Goal: Transaction & Acquisition: Purchase product/service

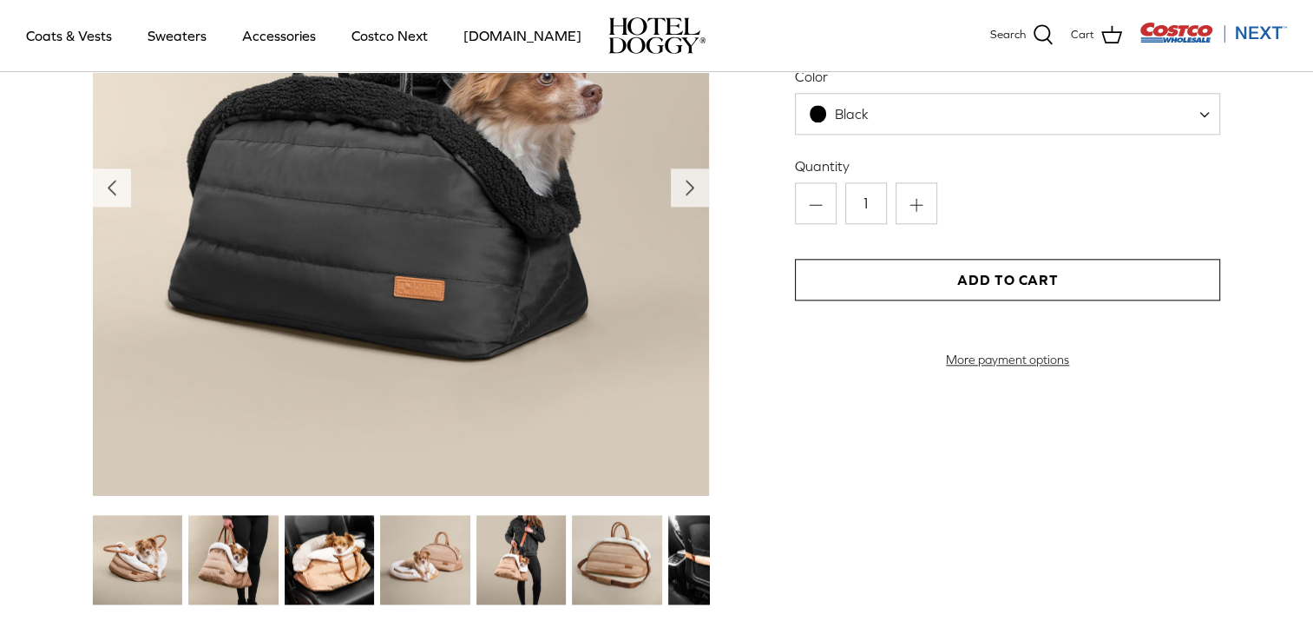
scroll to position [2083, 0]
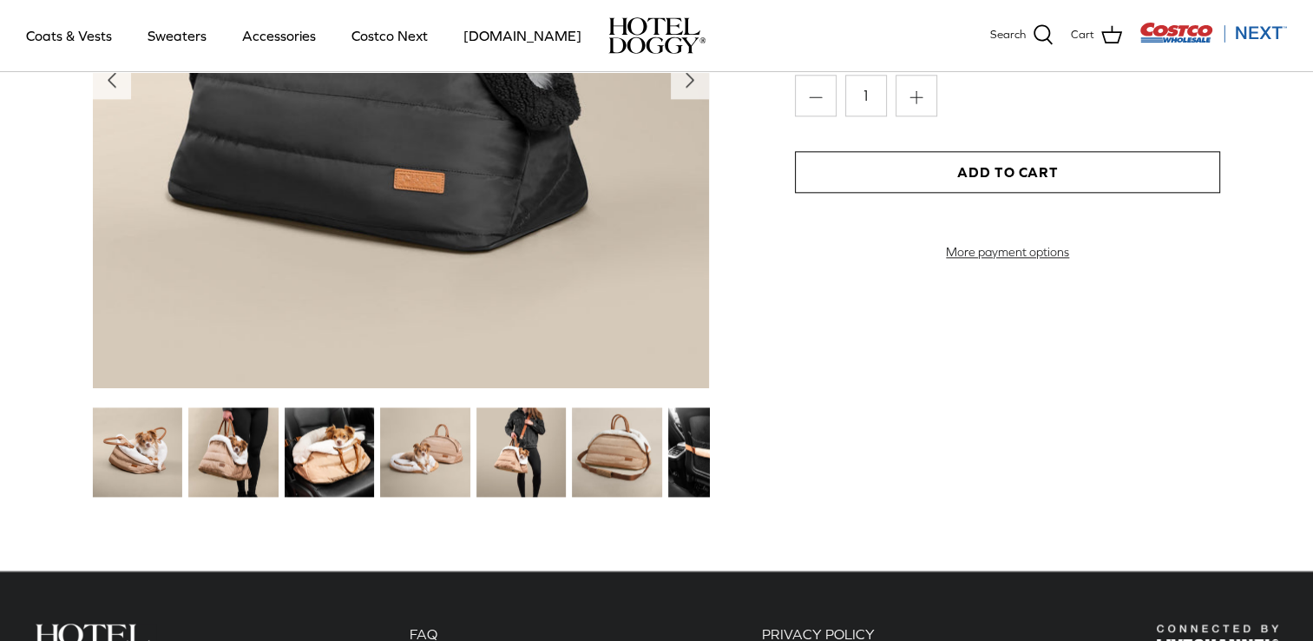
click at [241, 455] on img at bounding box center [232, 451] width 89 height 89
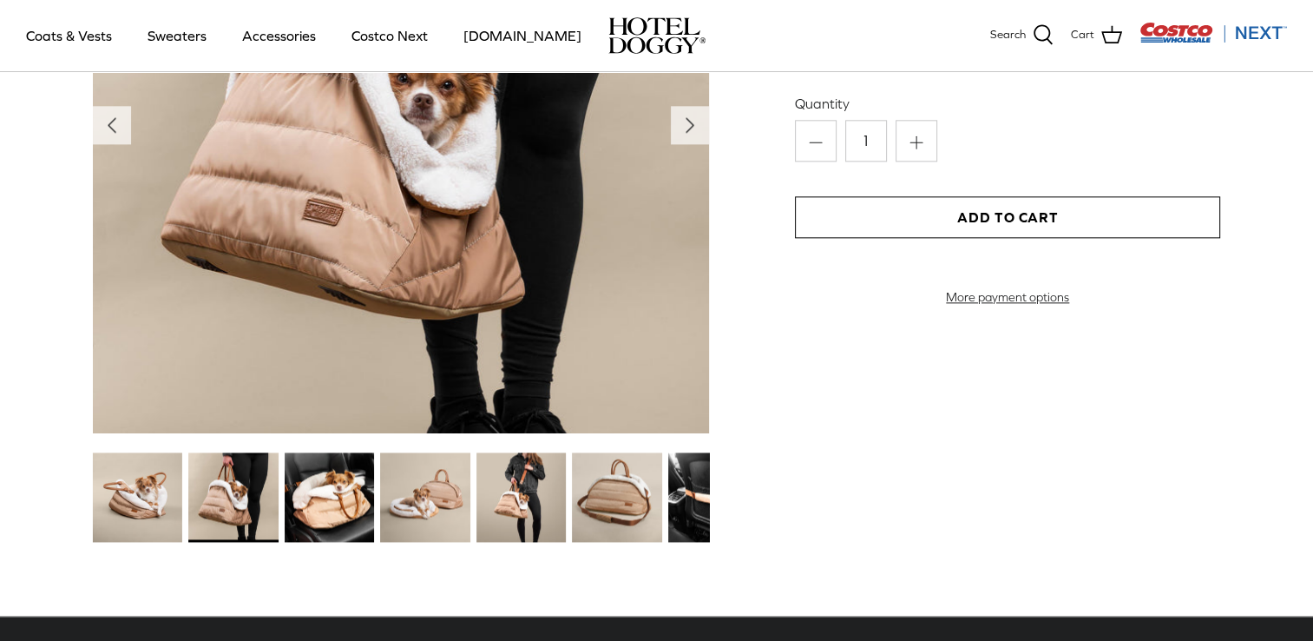
scroll to position [1997, 0]
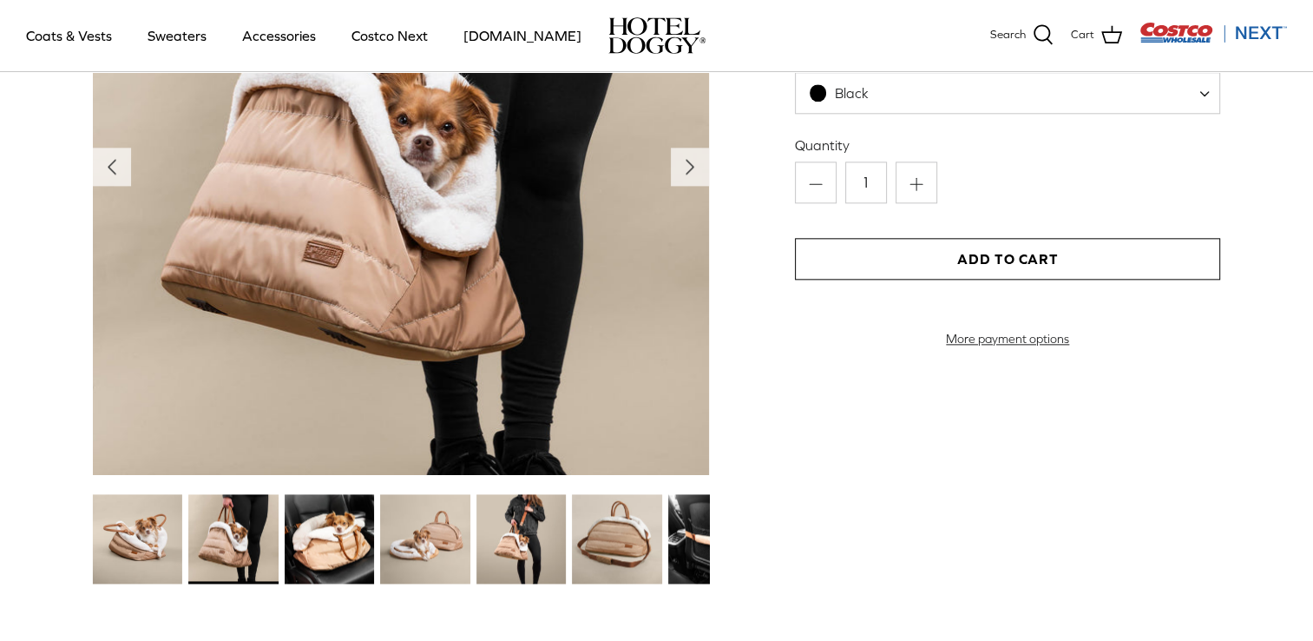
click at [323, 509] on img at bounding box center [329, 538] width 89 height 89
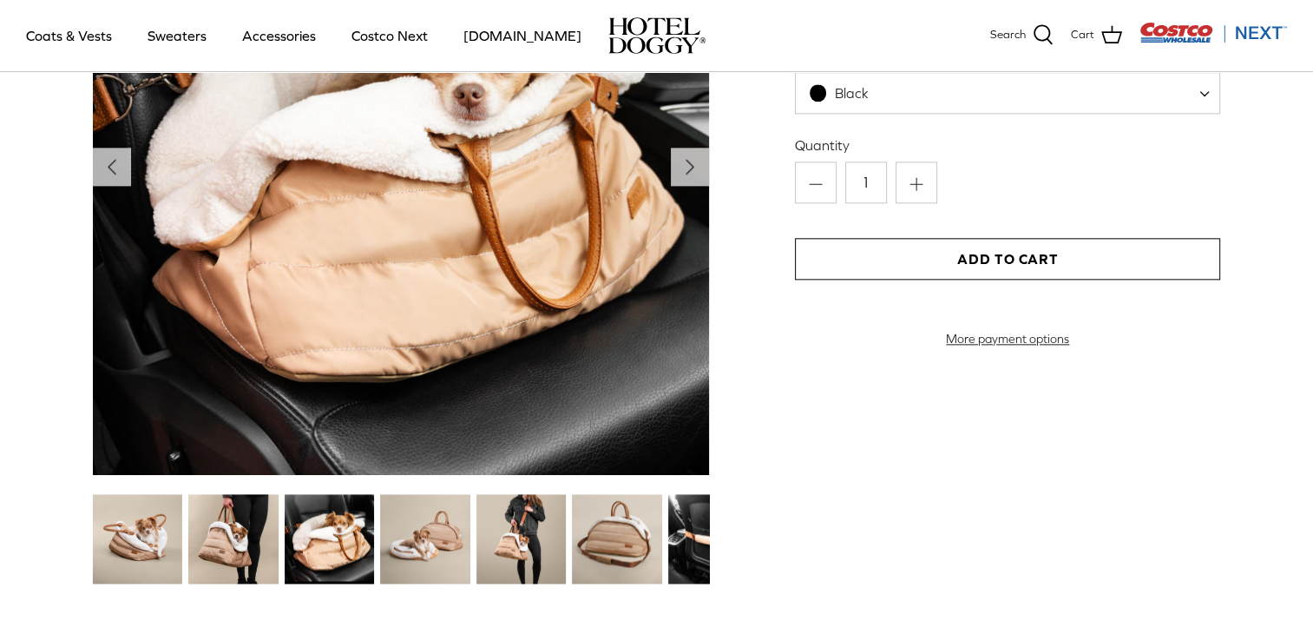
click at [429, 536] on img at bounding box center [424, 538] width 89 height 89
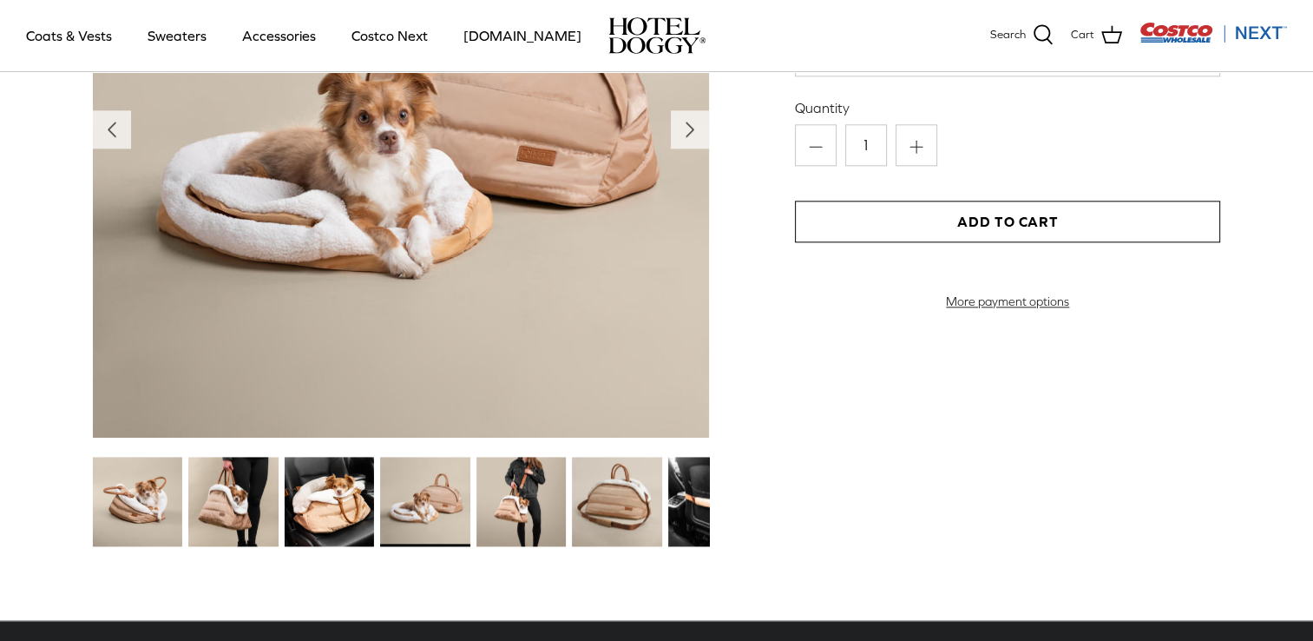
scroll to position [2083, 0]
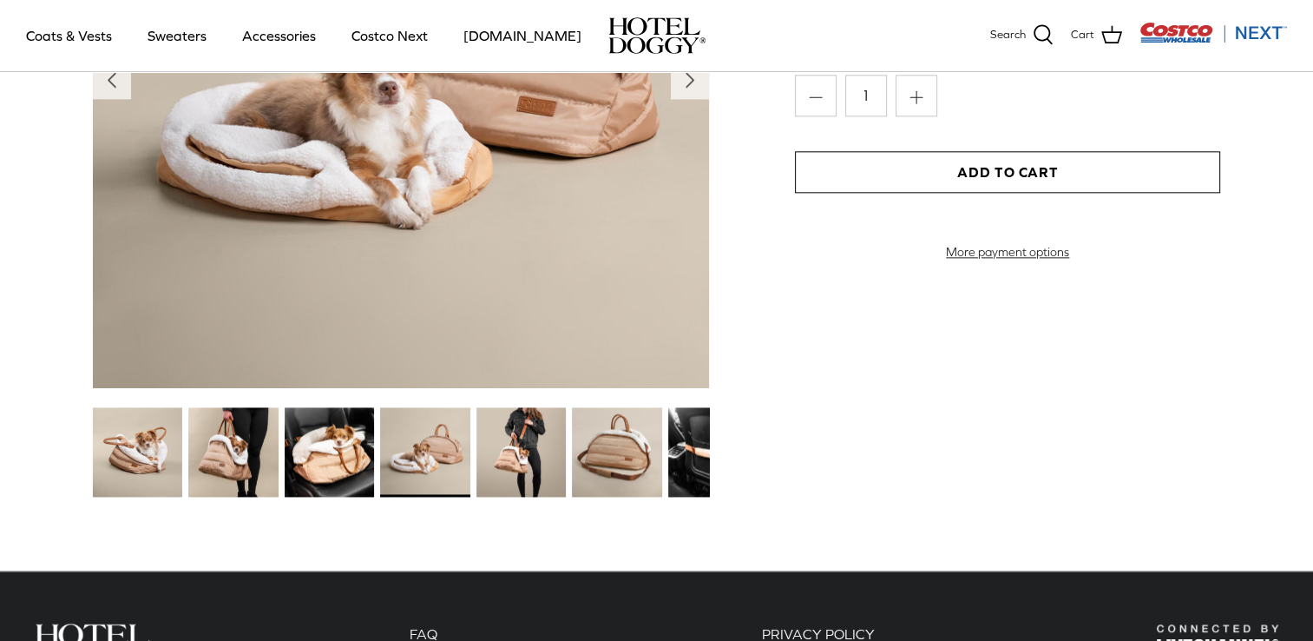
click at [635, 470] on img at bounding box center [616, 451] width 89 height 89
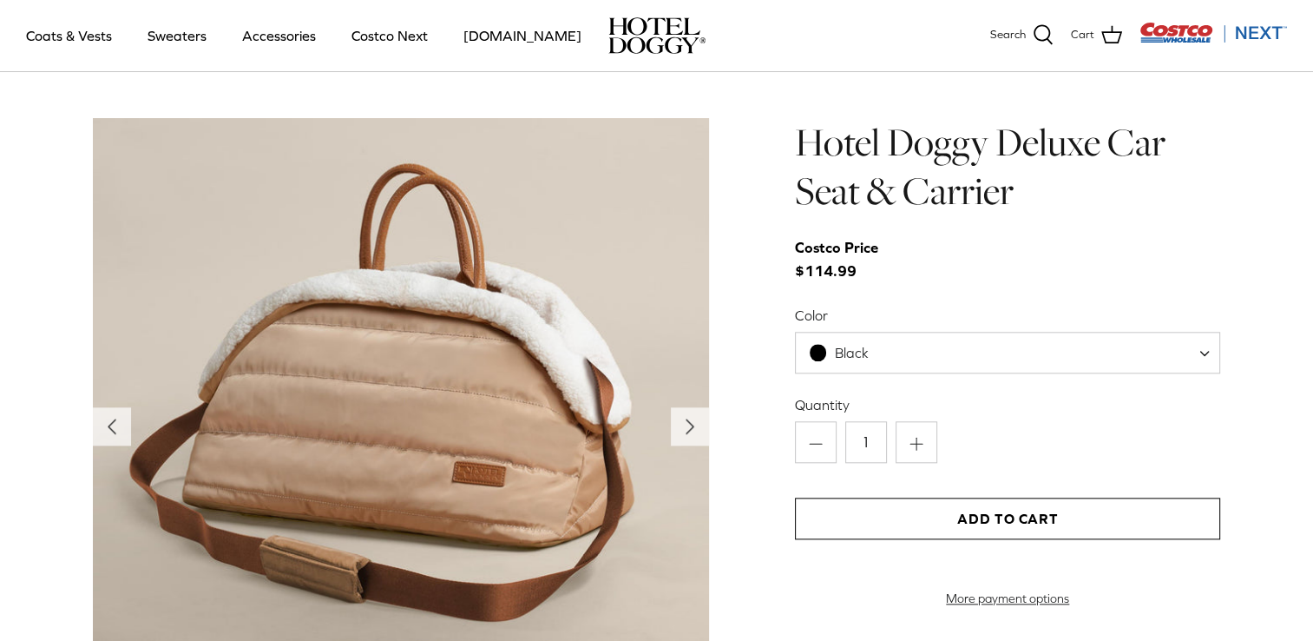
scroll to position [1736, 0]
click at [690, 427] on polyline "Next" at bounding box center [690, 427] width 7 height 14
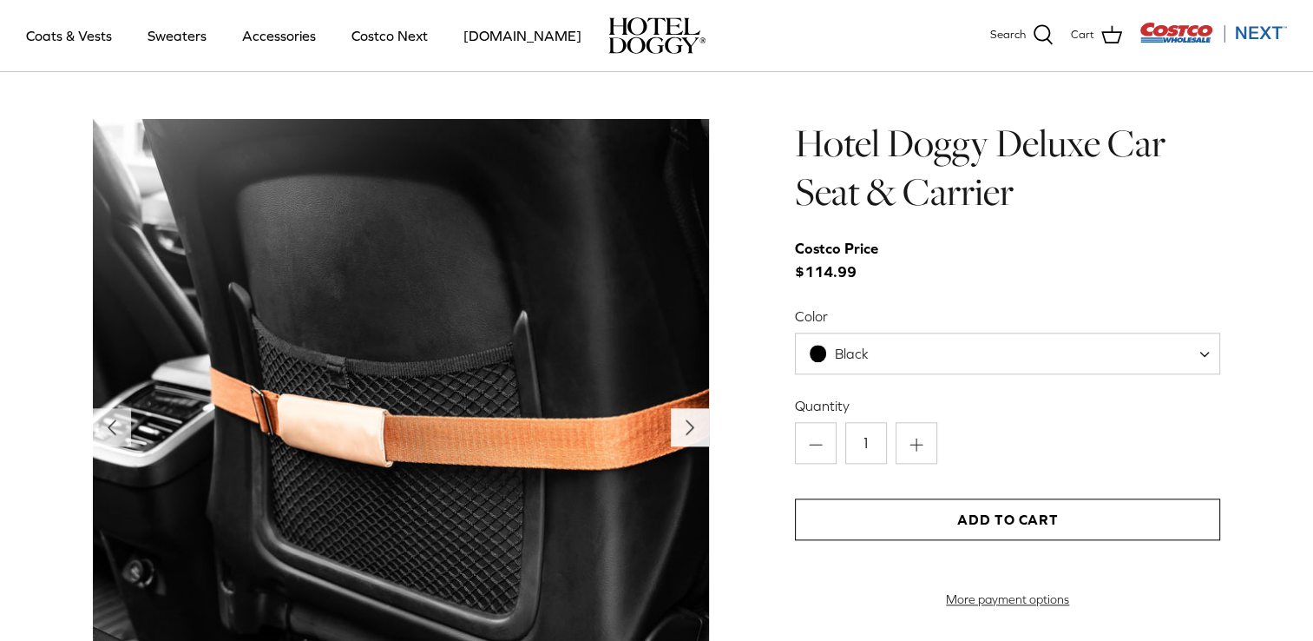
click at [688, 427] on polyline "Next" at bounding box center [690, 427] width 7 height 14
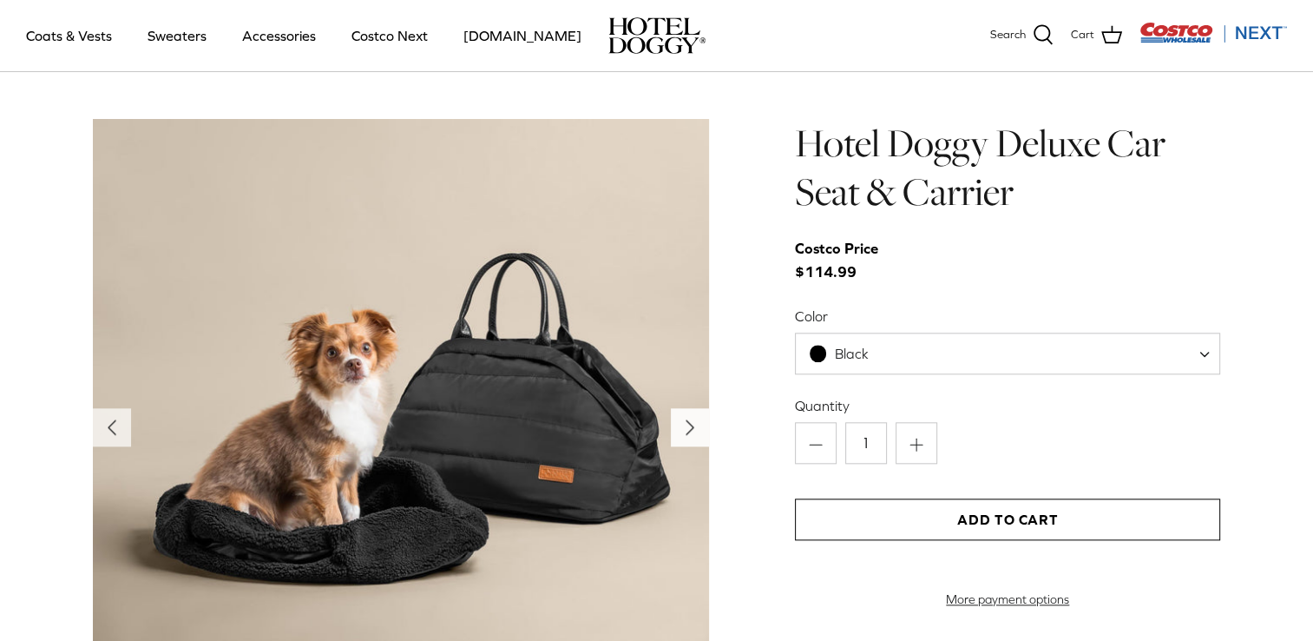
click at [688, 427] on polyline "Next" at bounding box center [690, 427] width 7 height 14
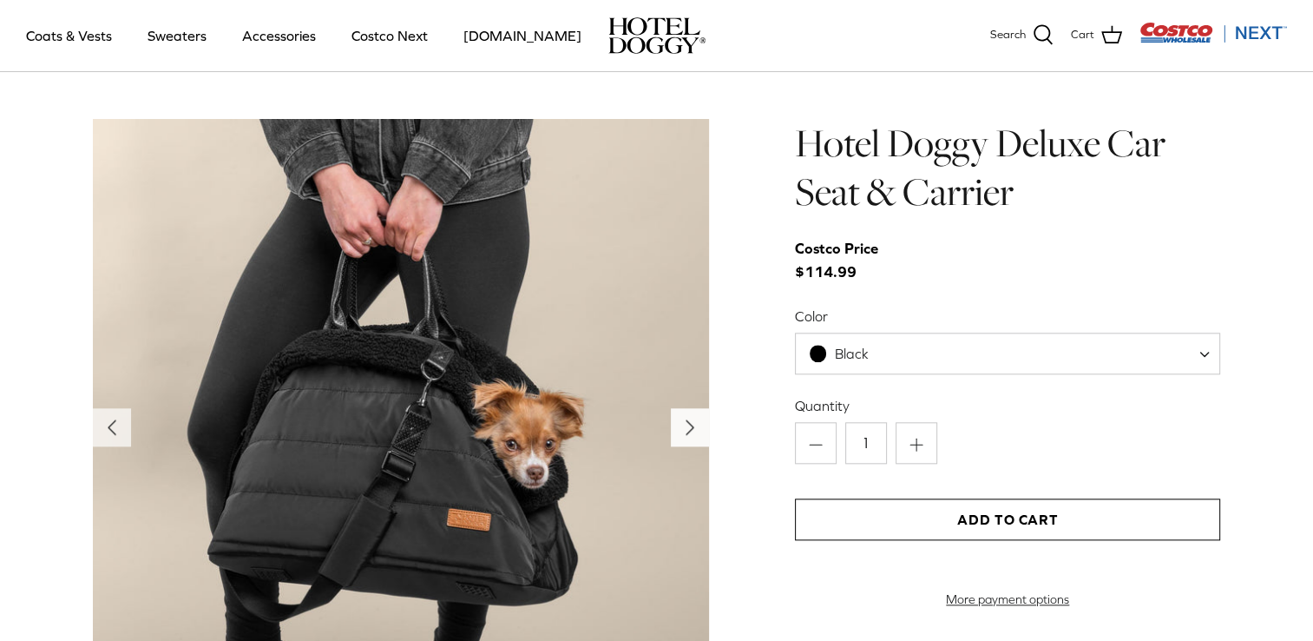
click at [688, 427] on polyline "Next" at bounding box center [690, 427] width 7 height 14
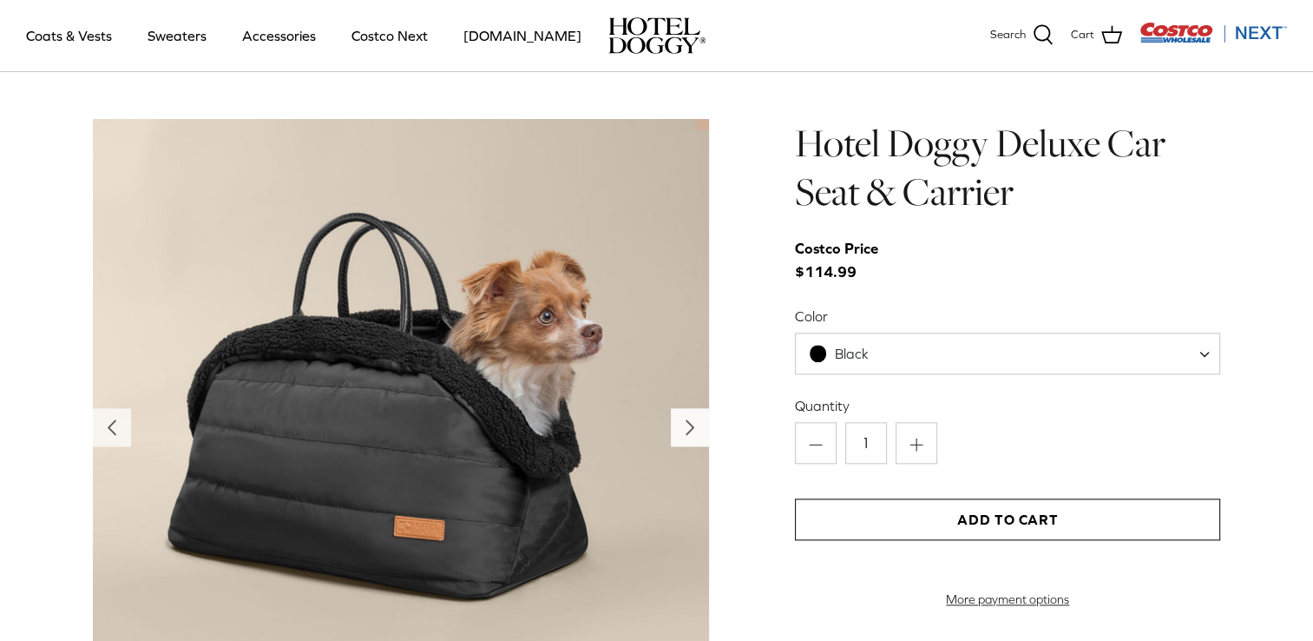
click at [688, 427] on polyline "Next" at bounding box center [690, 427] width 7 height 14
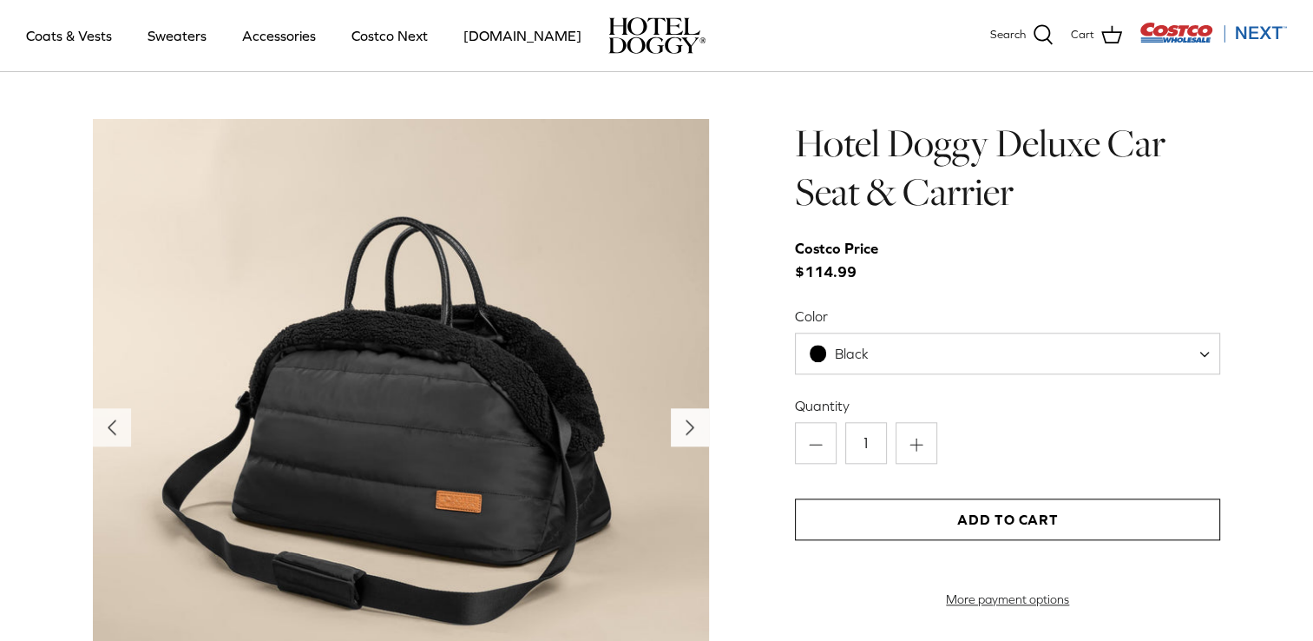
click at [688, 427] on polyline "Next" at bounding box center [690, 427] width 7 height 14
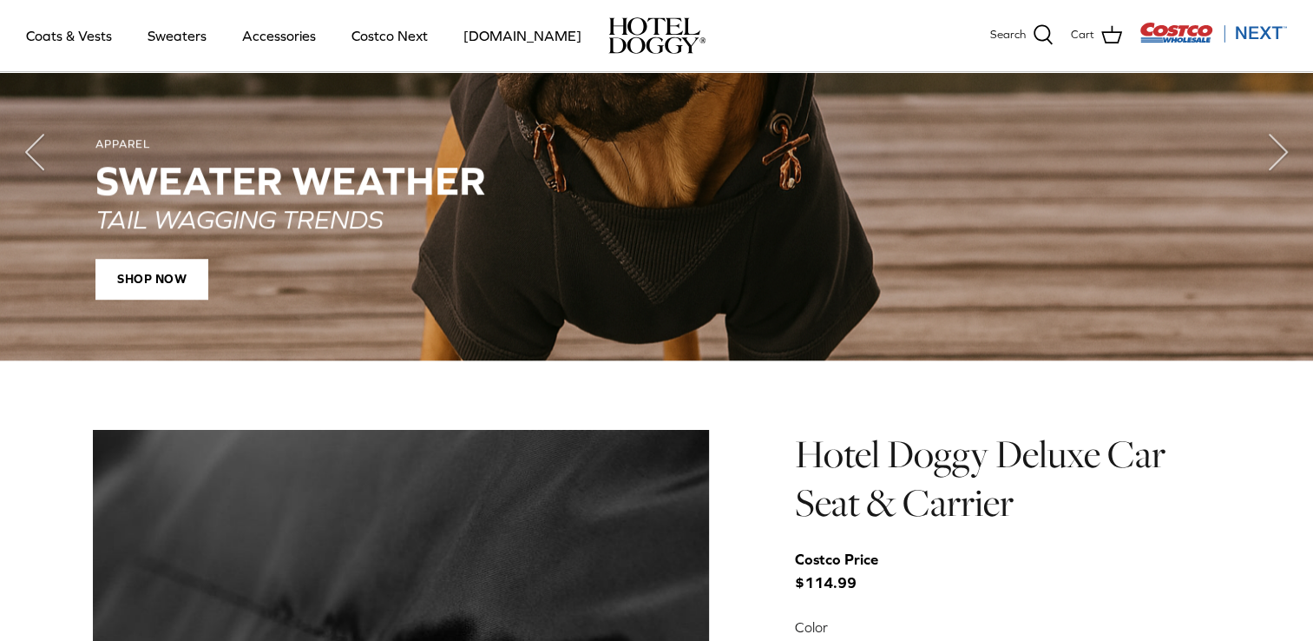
scroll to position [1420, 0]
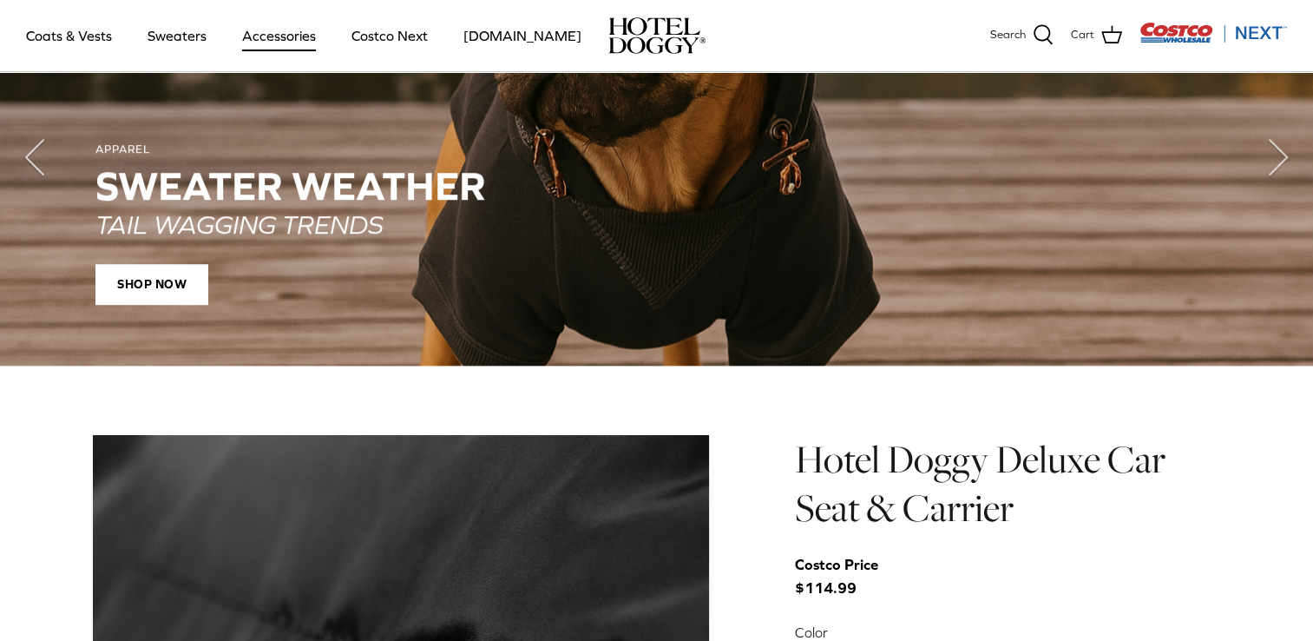
click at [284, 37] on link "Accessories" at bounding box center [279, 35] width 105 height 59
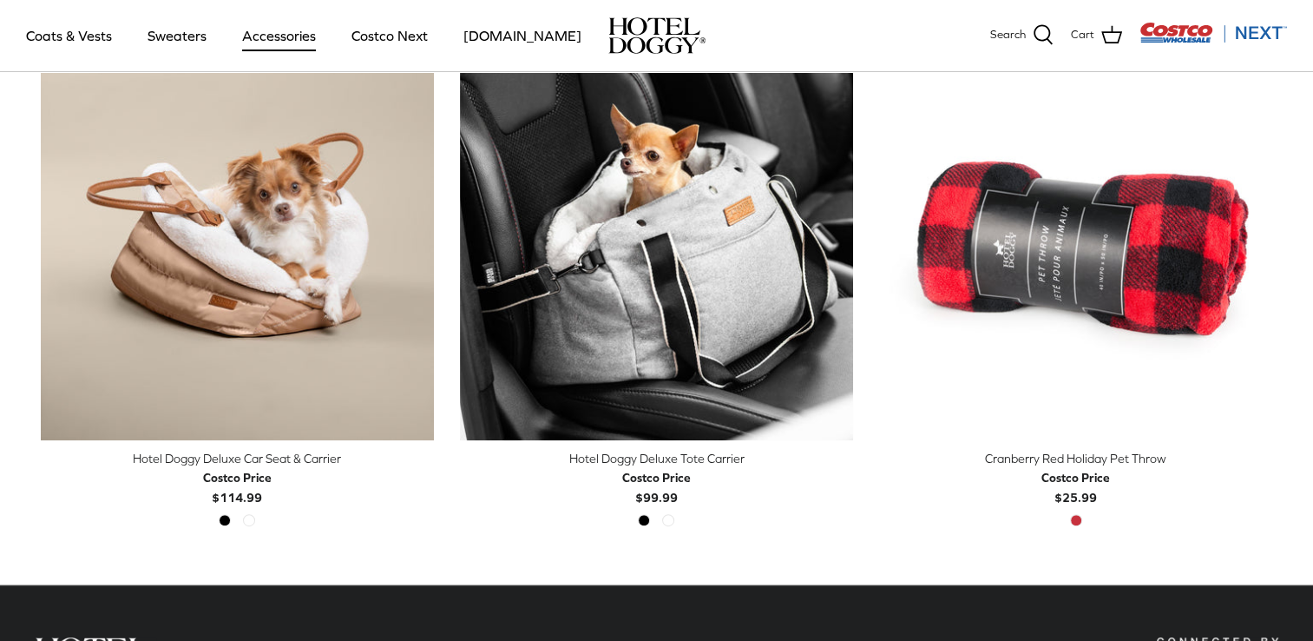
scroll to position [347, 0]
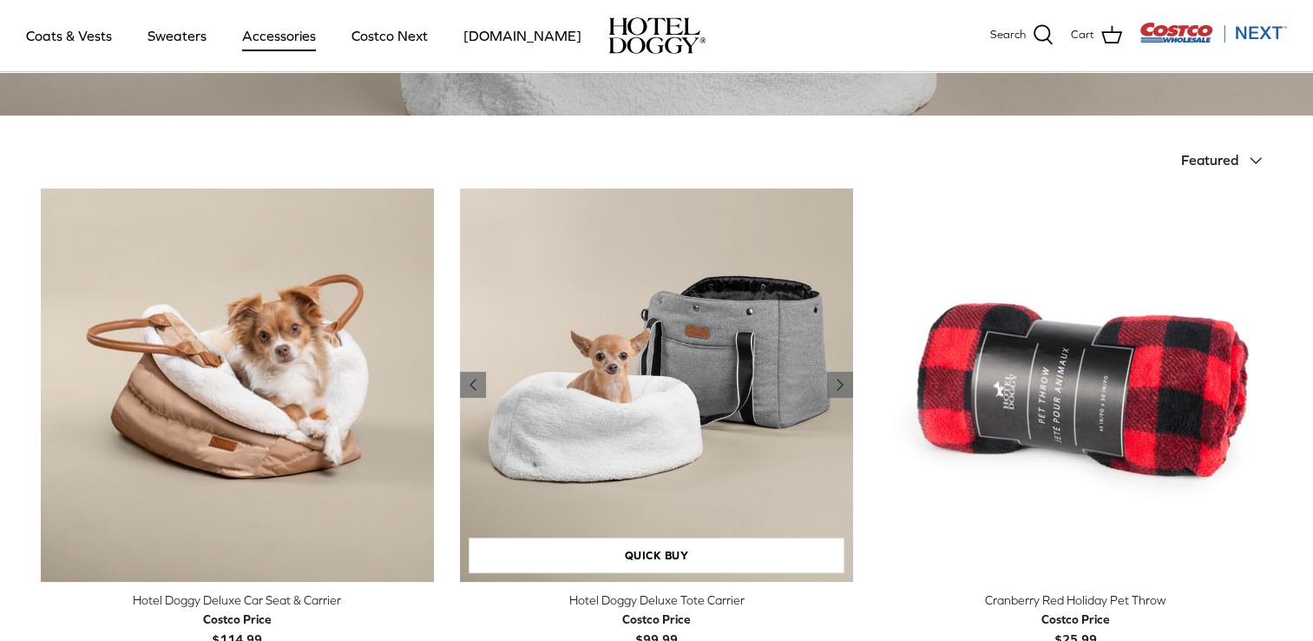
click at [721, 335] on img "Hotel Doggy Deluxe Tote Carrier" at bounding box center [656, 384] width 393 height 393
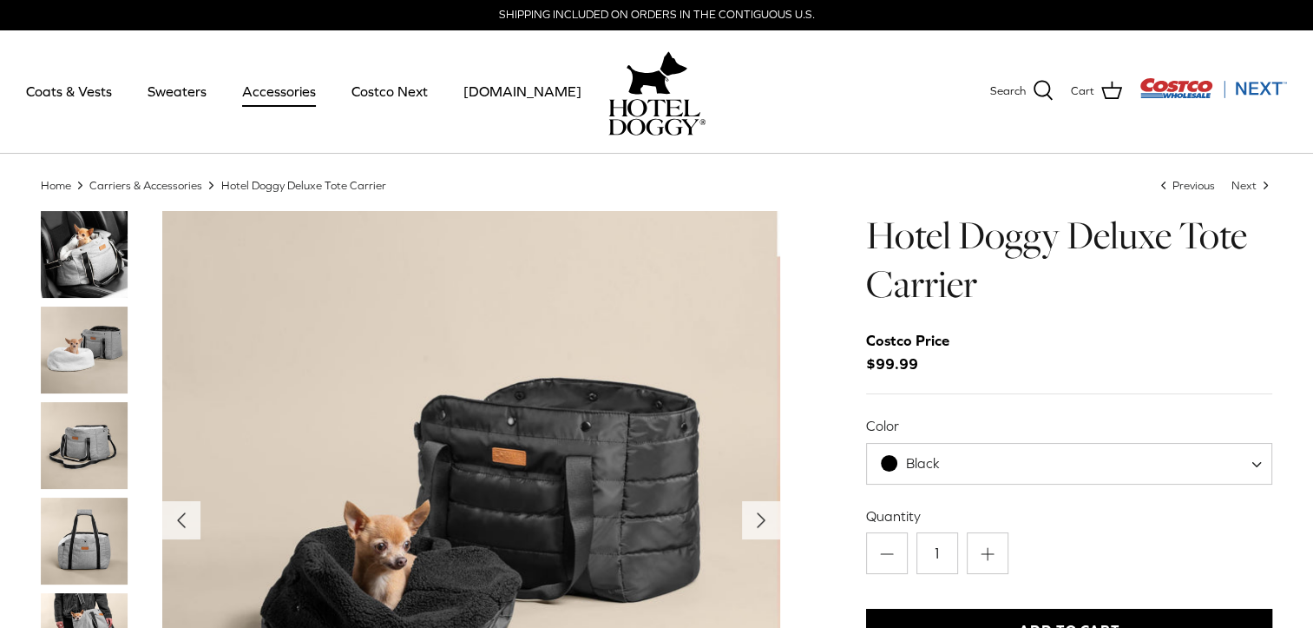
click at [99, 356] on img "Thumbnail Link" at bounding box center [84, 349] width 87 height 87
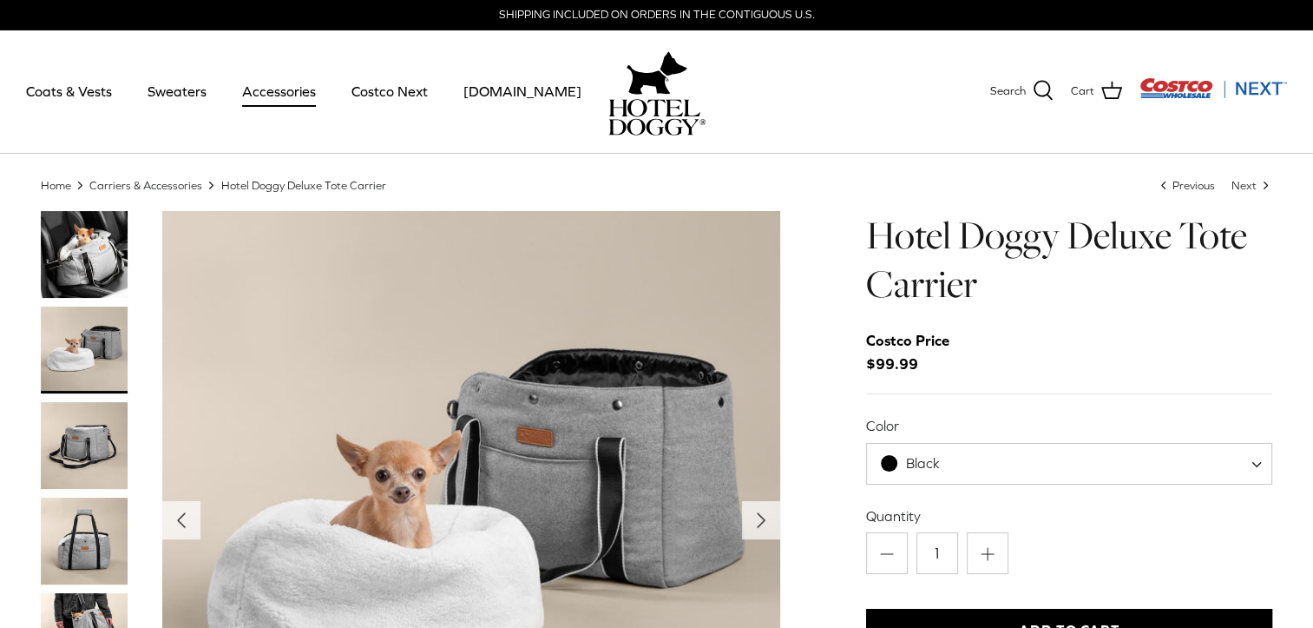
click at [93, 450] on img "Thumbnail Link" at bounding box center [84, 445] width 87 height 87
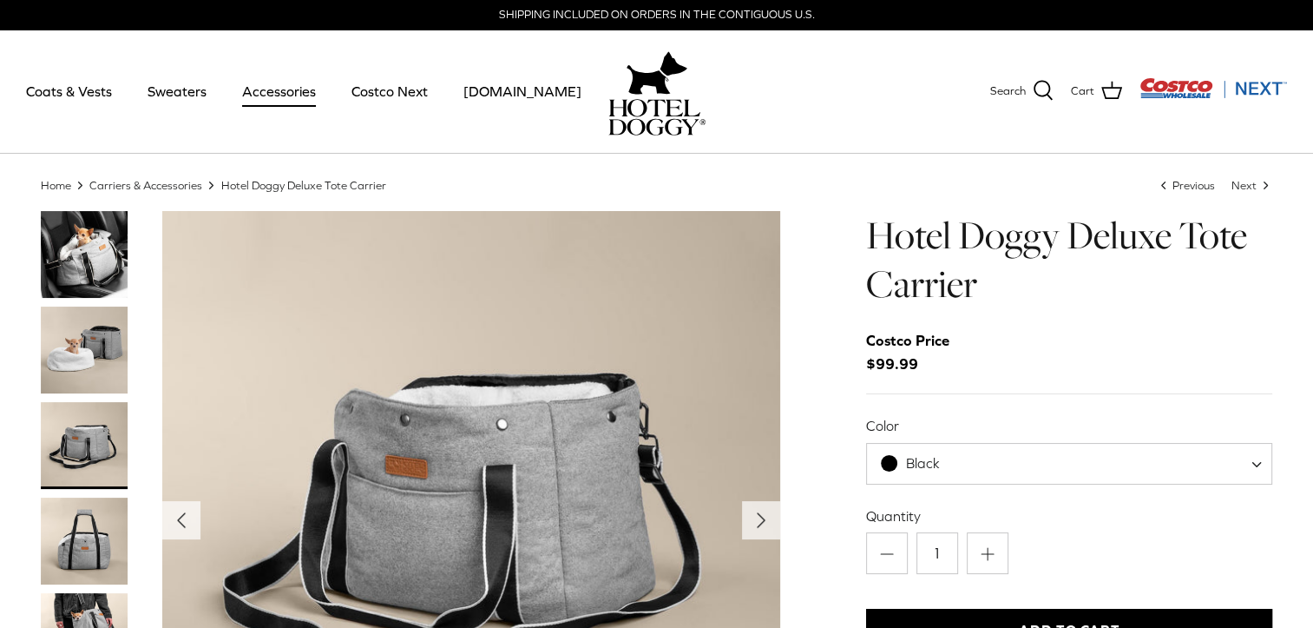
click at [92, 495] on div at bounding box center [102, 626] width 122 height 831
click at [91, 525] on img "Thumbnail Link" at bounding box center [84, 540] width 87 height 87
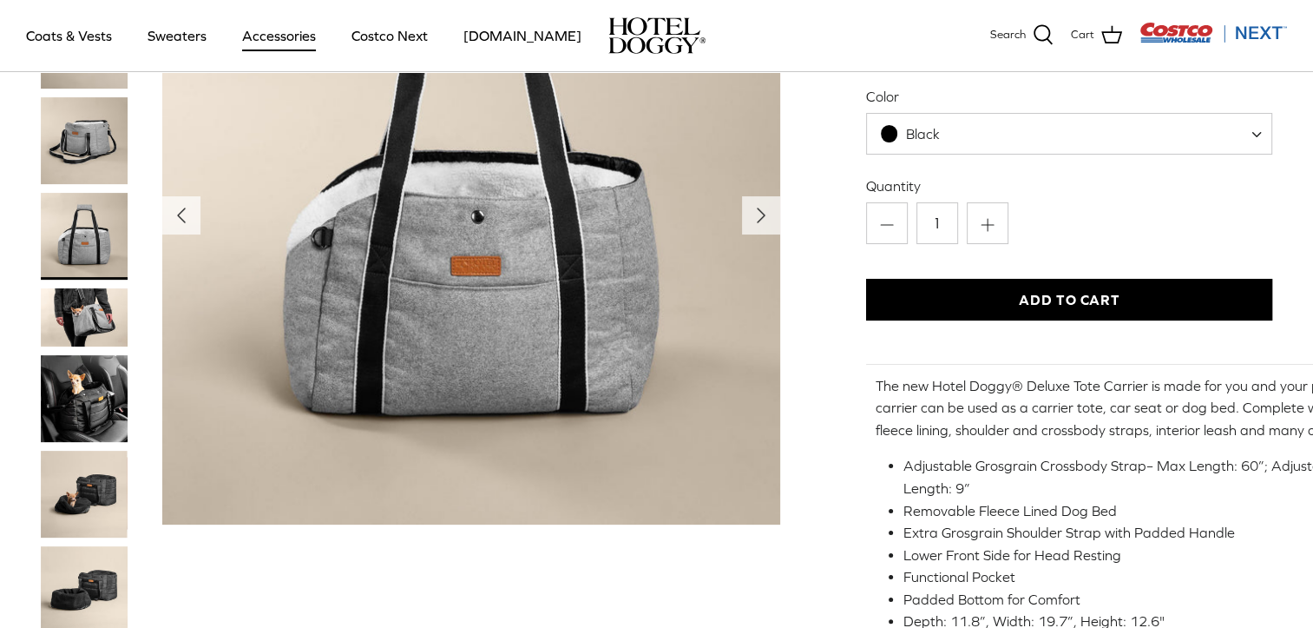
scroll to position [260, 0]
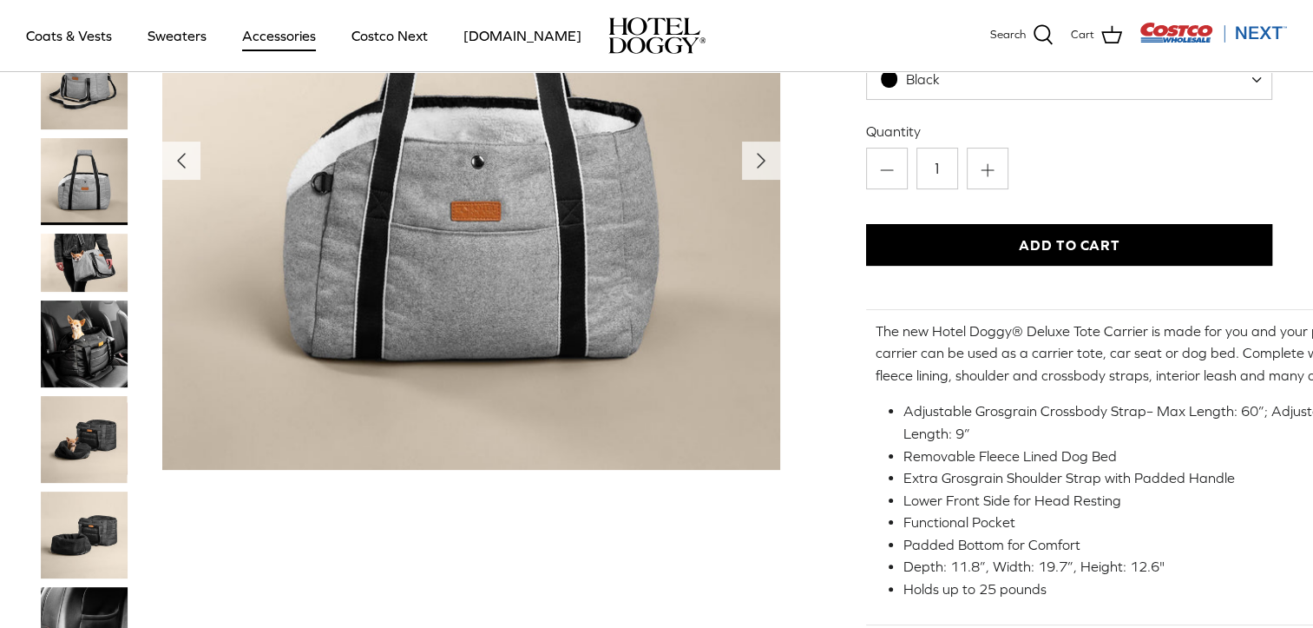
click at [92, 444] on img "Thumbnail Link" at bounding box center [84, 439] width 87 height 87
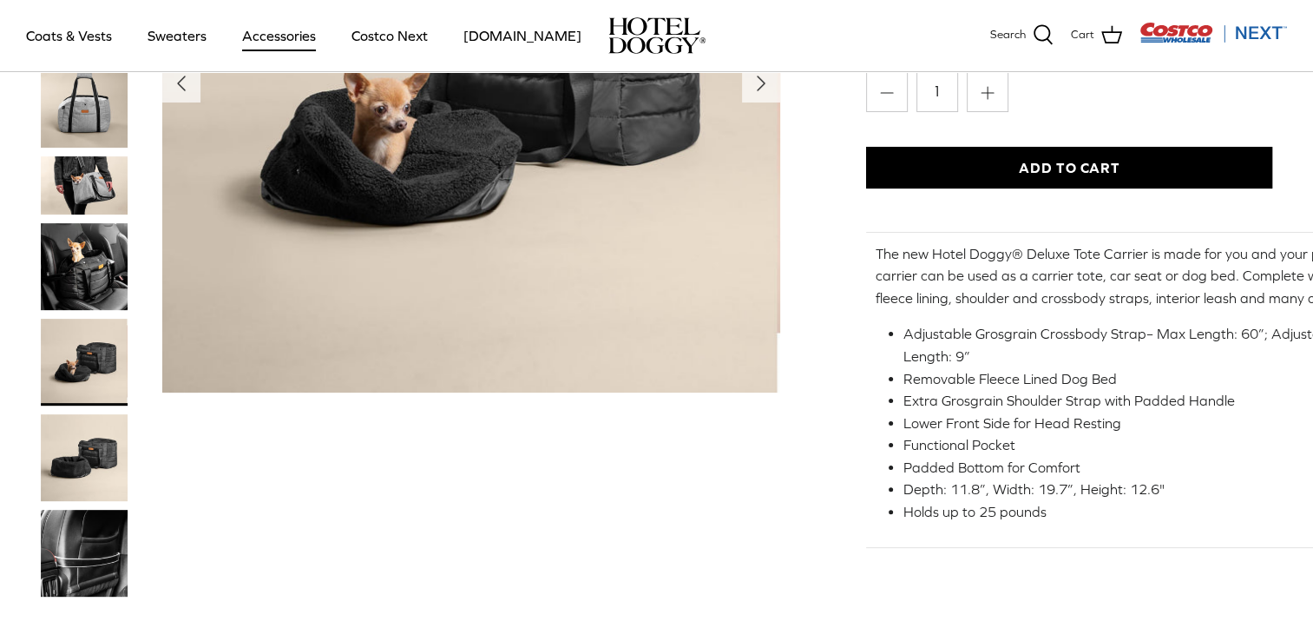
scroll to position [347, 0]
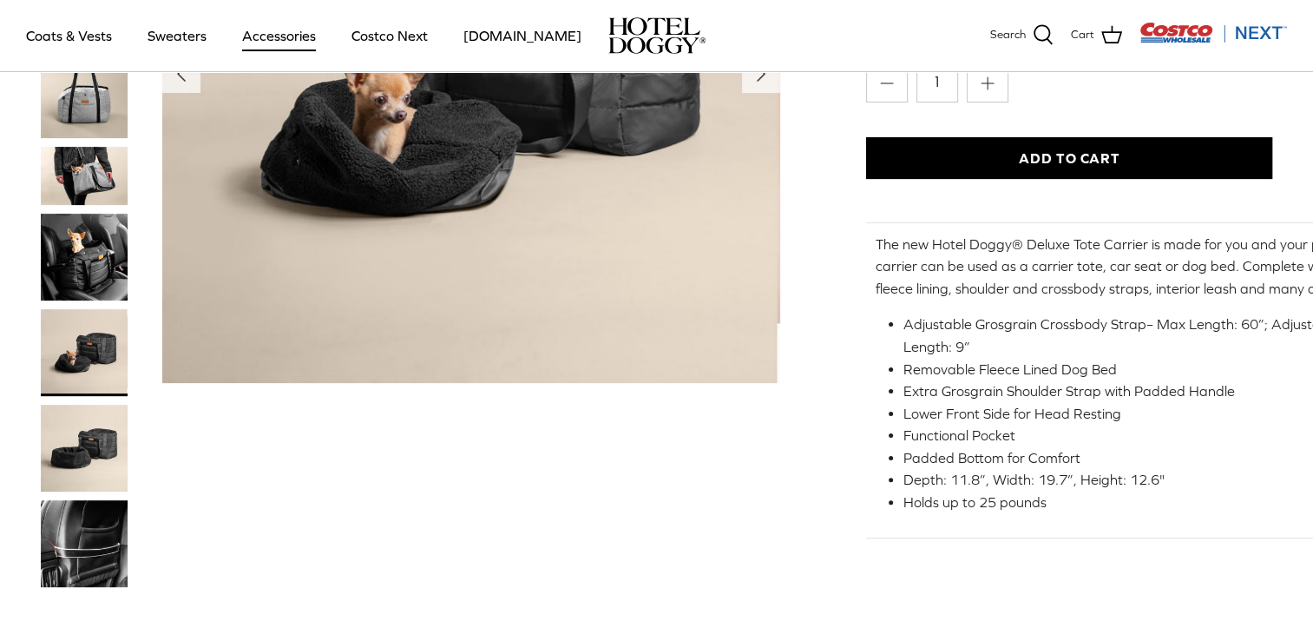
click at [94, 443] on img "Thumbnail Link" at bounding box center [84, 448] width 87 height 87
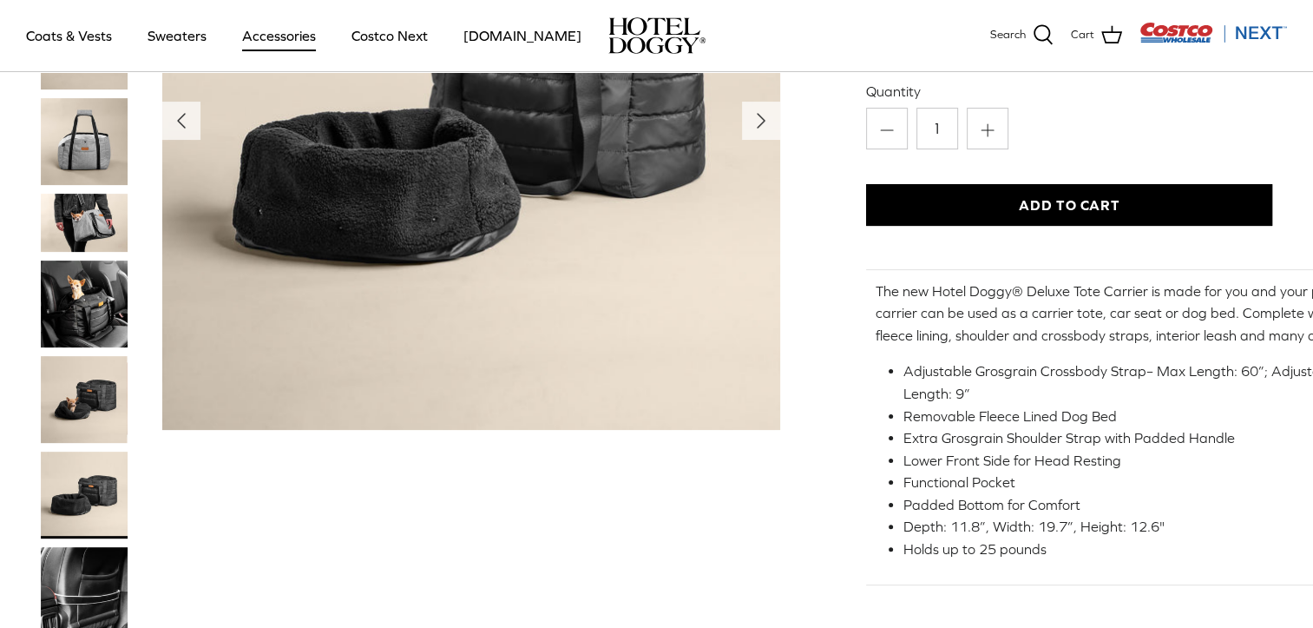
scroll to position [174, 0]
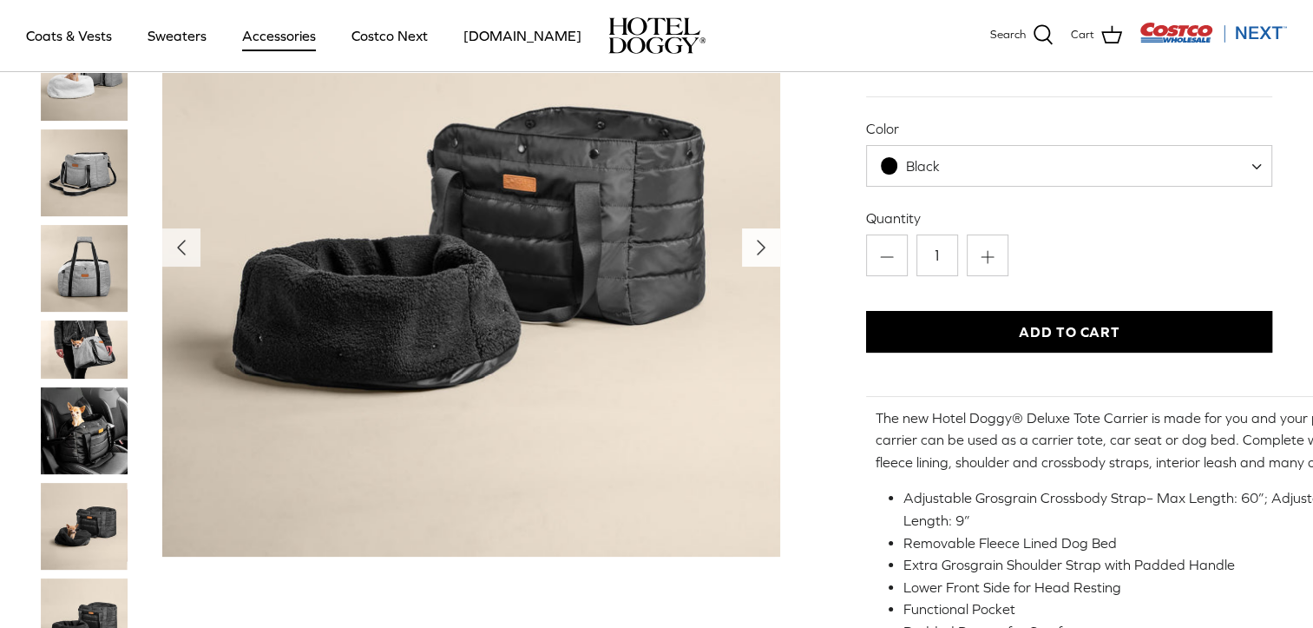
click at [747, 238] on icon "Right" at bounding box center [761, 248] width 28 height 28
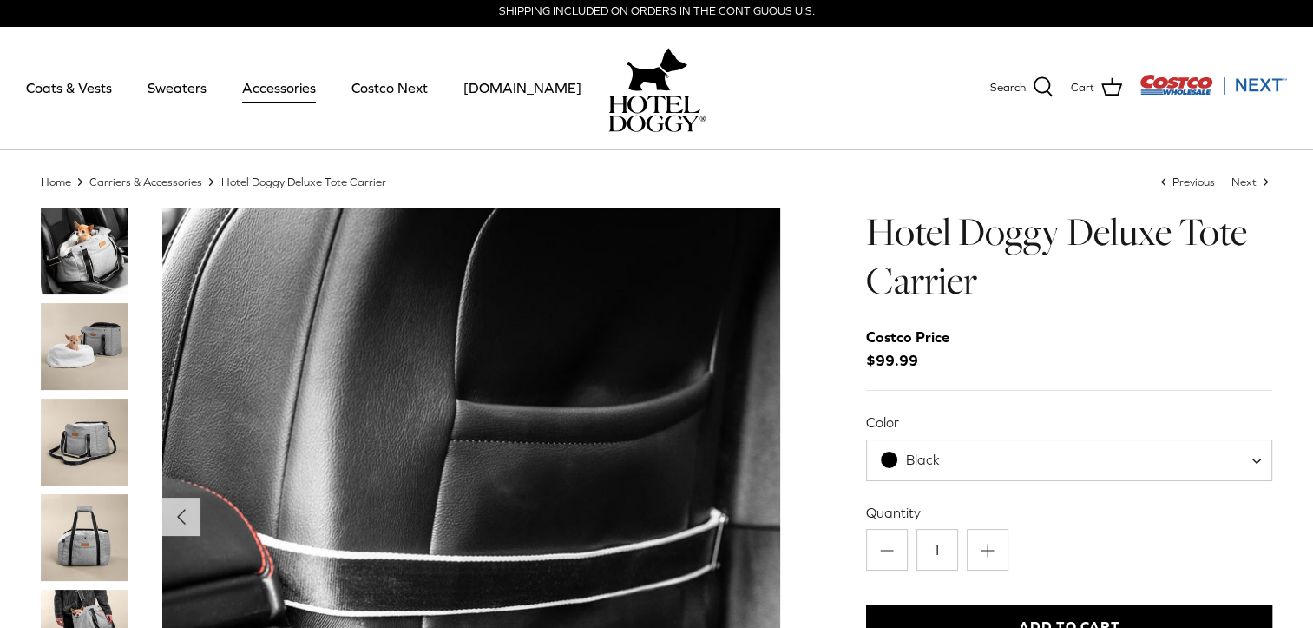
scroll to position [0, 0]
